Goal: Entertainment & Leisure: Consume media (video, audio)

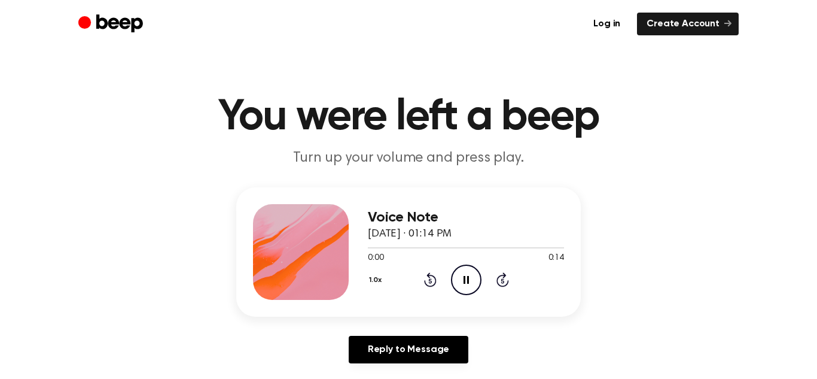
click at [502, 277] on icon at bounding box center [503, 279] width 13 height 14
click at [501, 276] on icon "Skip 5 seconds" at bounding box center [502, 280] width 13 height 16
click at [501, 276] on icon at bounding box center [503, 279] width 13 height 14
click at [459, 281] on icon "Pause Audio" at bounding box center [466, 279] width 31 height 31
click at [460, 281] on icon "Play Audio" at bounding box center [466, 279] width 31 height 31
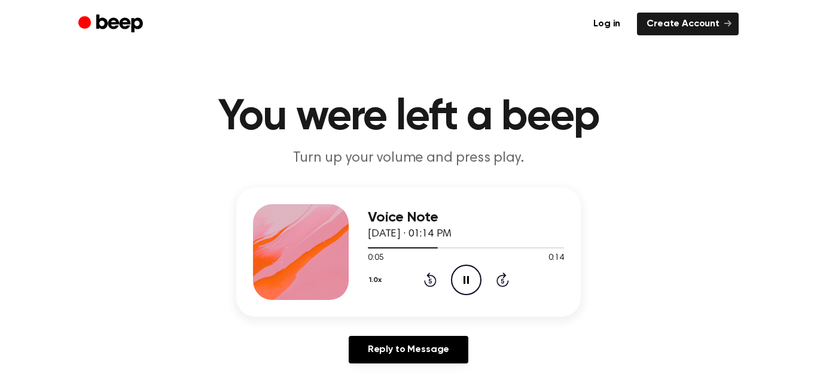
click at [500, 276] on icon "Skip 5 seconds" at bounding box center [502, 280] width 13 height 16
click at [502, 273] on icon at bounding box center [503, 279] width 13 height 14
click at [543, 252] on div "0:05 0:14" at bounding box center [466, 258] width 196 height 13
click at [437, 277] on div "1.0x Rewind 5 seconds Pause Audio Skip 5 seconds" at bounding box center [466, 279] width 196 height 31
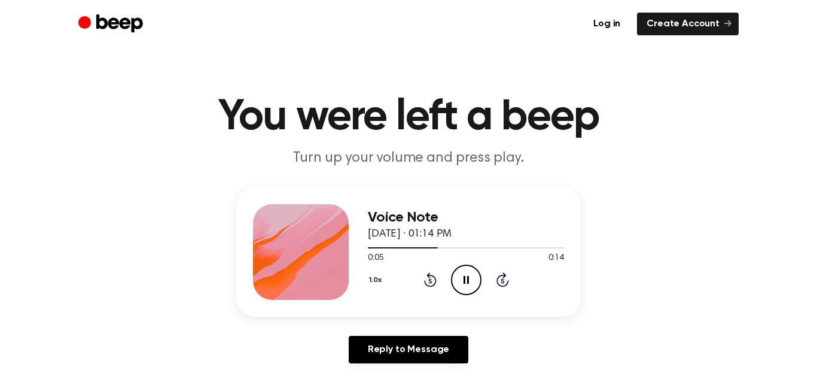
click at [435, 277] on icon "Rewind 5 seconds" at bounding box center [430, 280] width 13 height 16
click at [436, 276] on icon "Rewind 5 seconds" at bounding box center [430, 280] width 13 height 16
click at [365, 282] on div "Voice Note [DATE] · 01:14 PM 0:05 0:14 Your browser does not support the [objec…" at bounding box center [408, 251] width 345 height 129
click at [367, 281] on div "Voice Note [DATE] · 01:14 PM 0:05 0:14 Your browser does not support the [objec…" at bounding box center [408, 251] width 345 height 129
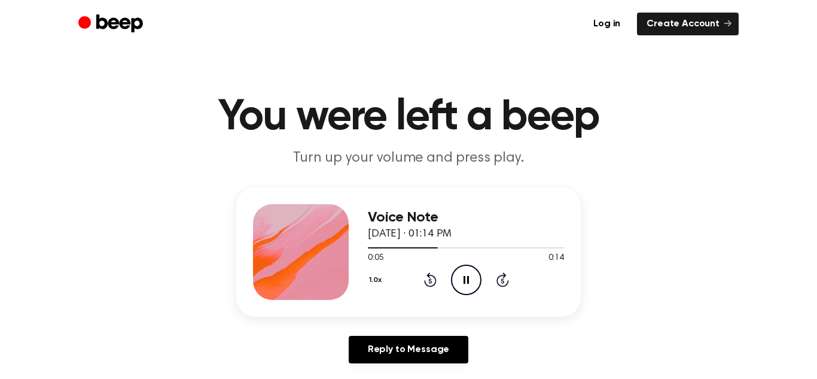
click at [372, 276] on button "1.0x" at bounding box center [377, 280] width 19 height 20
